Goal: Task Accomplishment & Management: Use online tool/utility

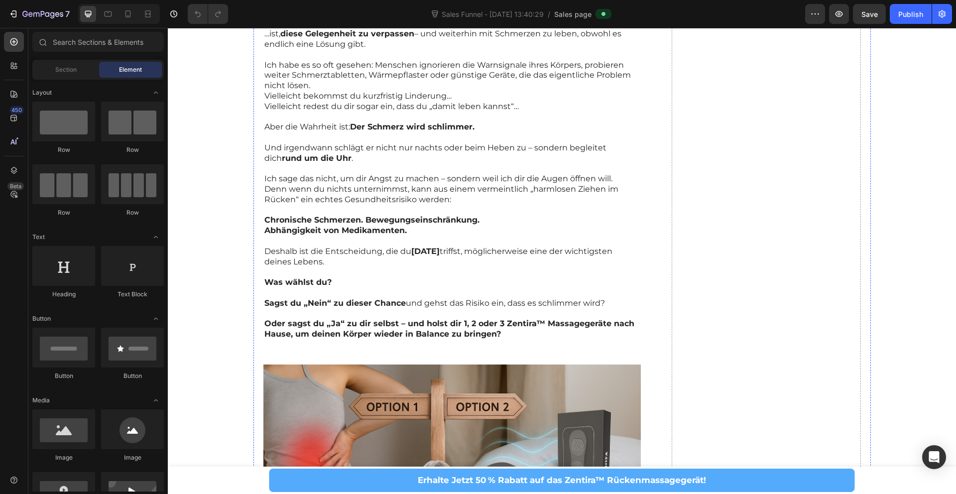
scroll to position [6879, 0]
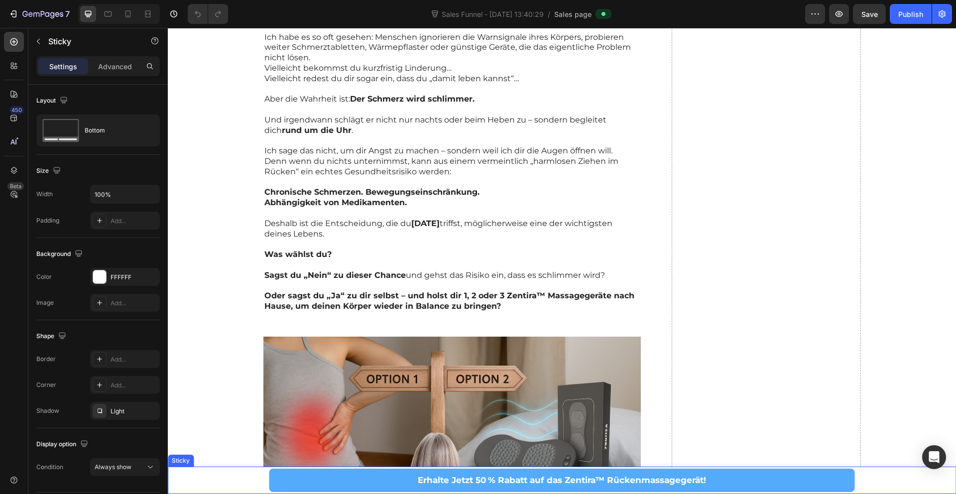
click at [214, 488] on div "3 IN 1 Rücken Massage Gerät - €94,99 3 IN 1 Rücken Massage Gerät & Kniekissen -…" at bounding box center [562, 480] width 789 height 27
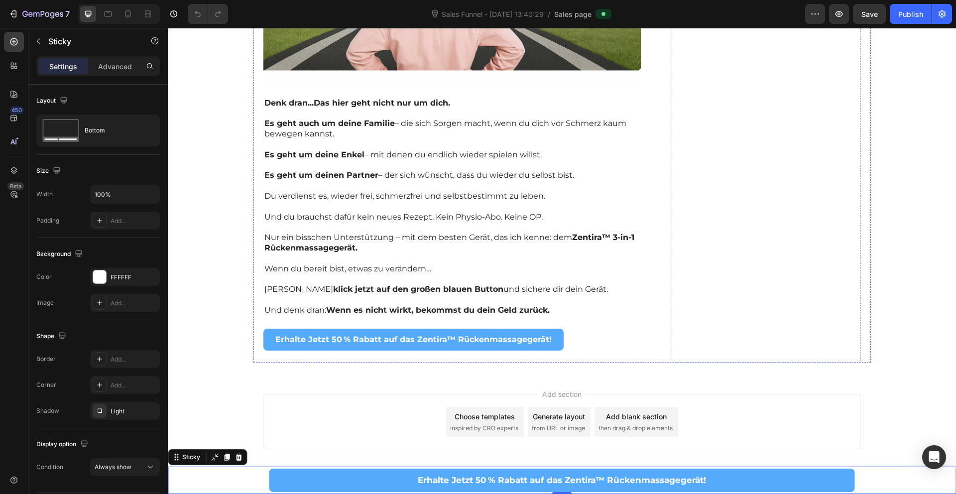
scroll to position [9266, 0]
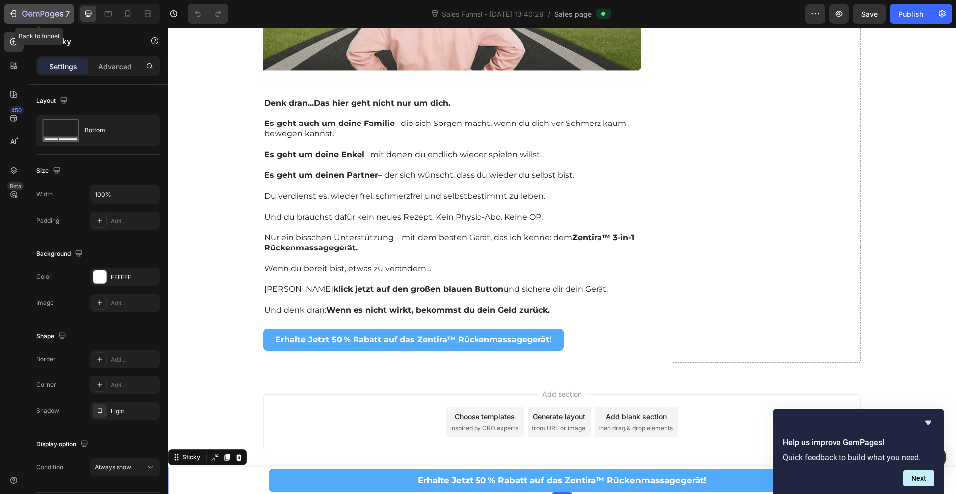
click at [21, 14] on div "7" at bounding box center [38, 14] width 61 height 12
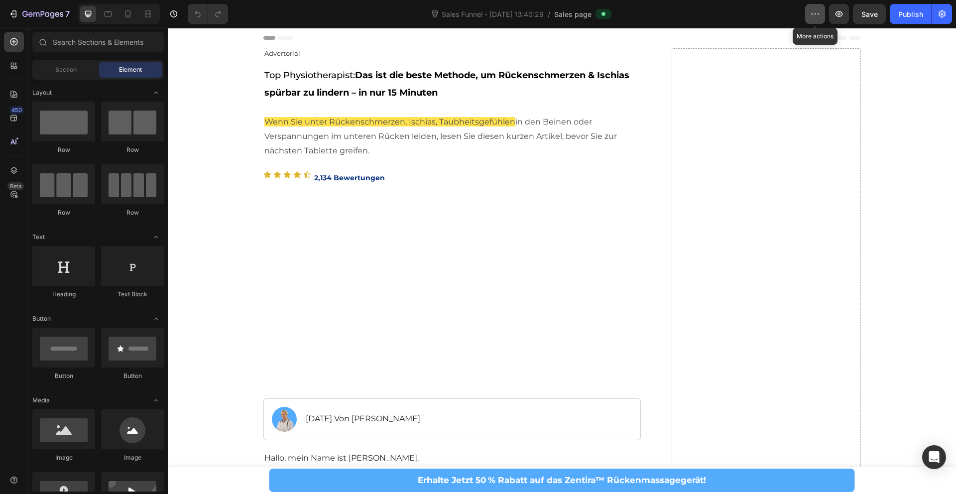
click at [816, 17] on icon "button" at bounding box center [815, 14] width 10 height 10
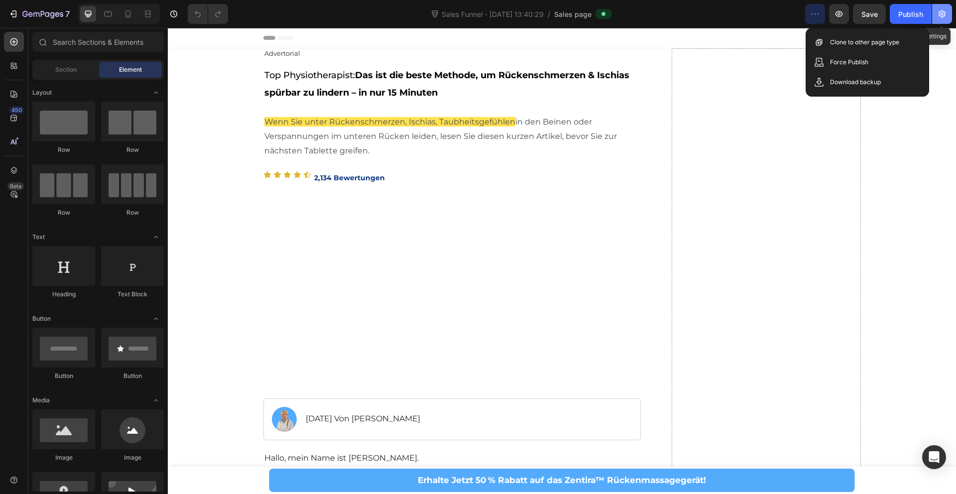
click at [938, 16] on icon "button" at bounding box center [942, 14] width 10 height 10
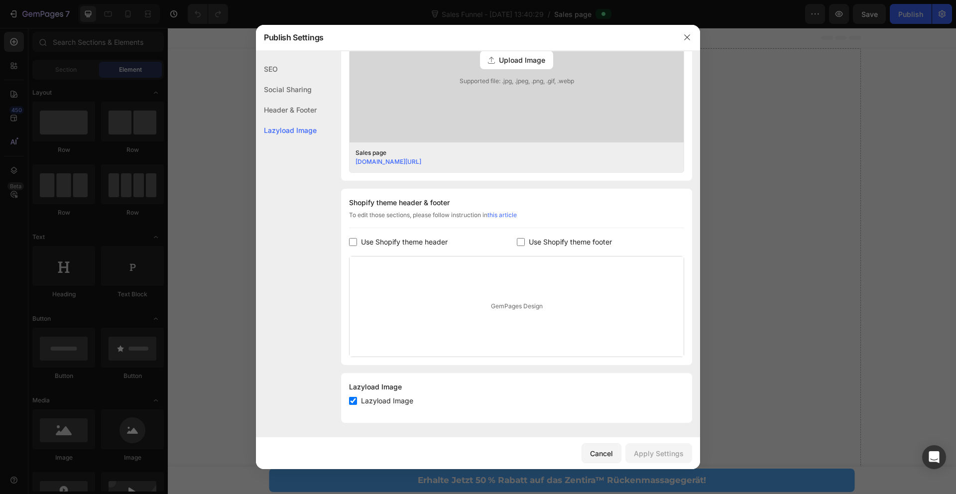
scroll to position [340, 0]
click at [687, 38] on icon "button" at bounding box center [686, 36] width 5 height 5
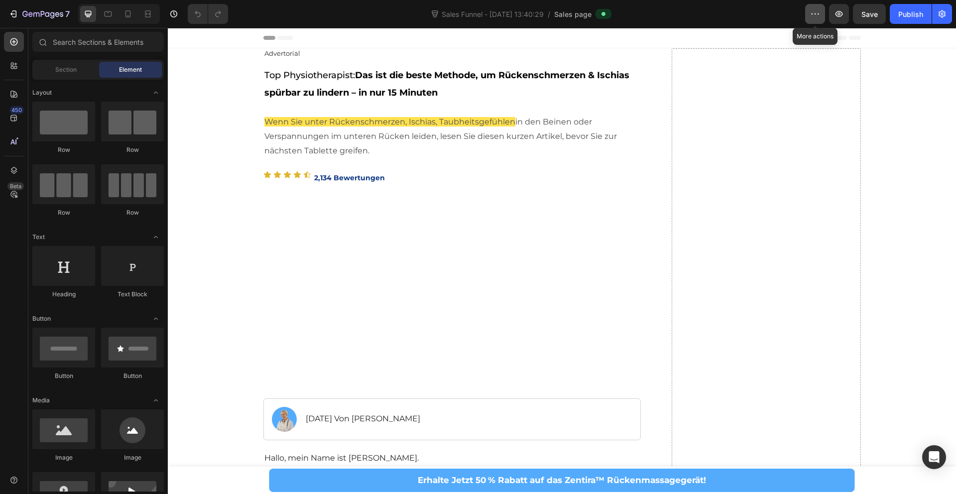
click at [805, 14] on button "button" at bounding box center [815, 14] width 20 height 20
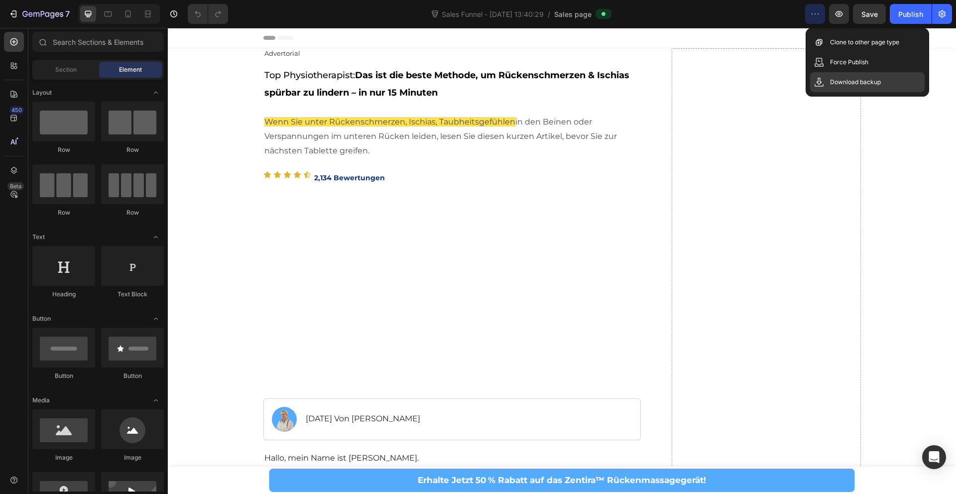
click at [892, 86] on div "Download backup" at bounding box center [867, 82] width 115 height 20
click at [20, 16] on div "7" at bounding box center [38, 14] width 61 height 12
